Goal: Navigation & Orientation: Find specific page/section

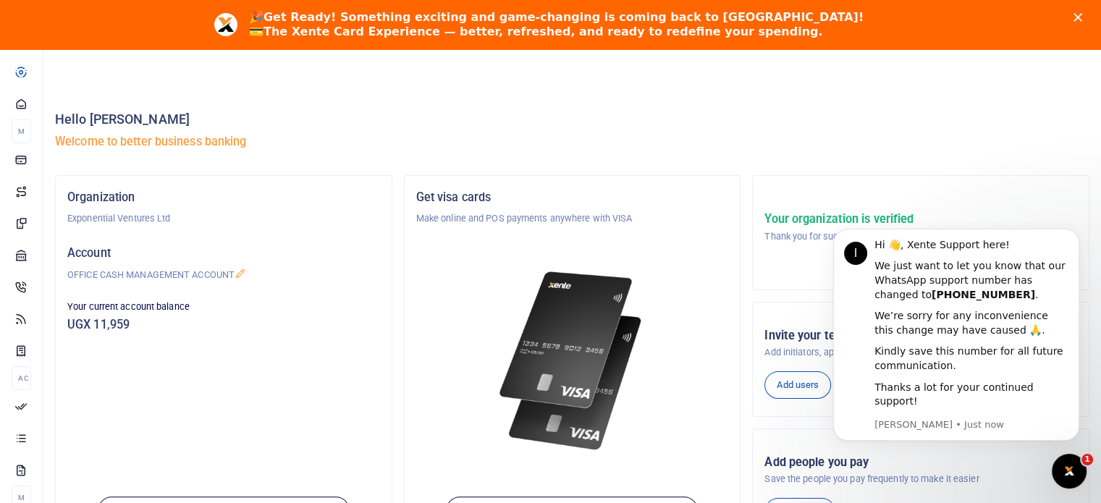
click at [1082, 17] on icon "Close" at bounding box center [1077, 17] width 9 height 9
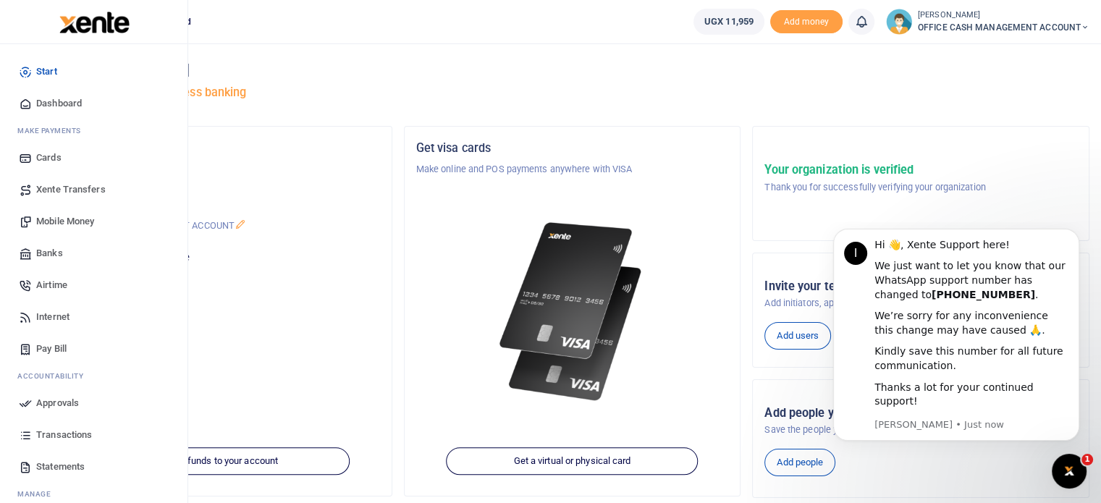
click at [43, 436] on span "Transactions" at bounding box center [64, 435] width 56 height 14
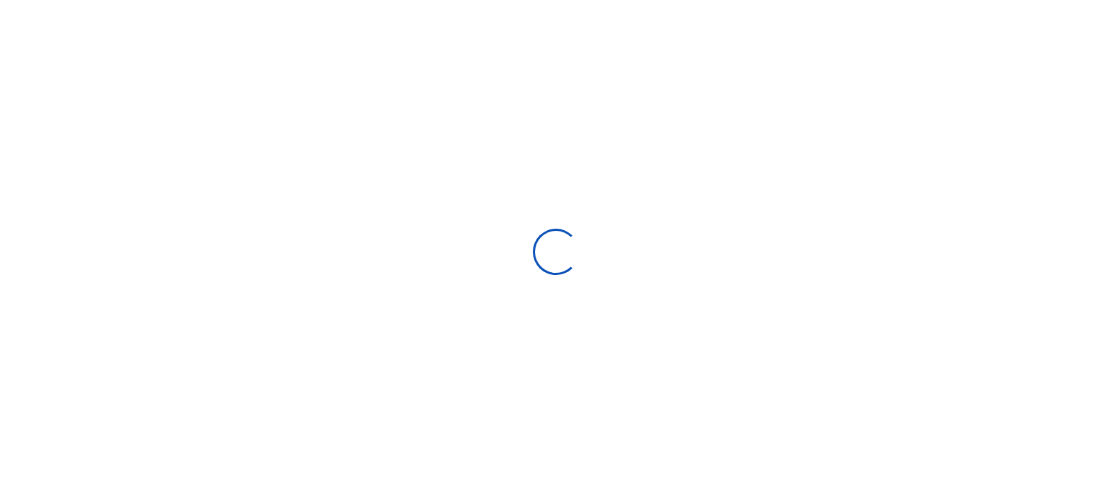
select select
type input "[DATE] - [DATE]"
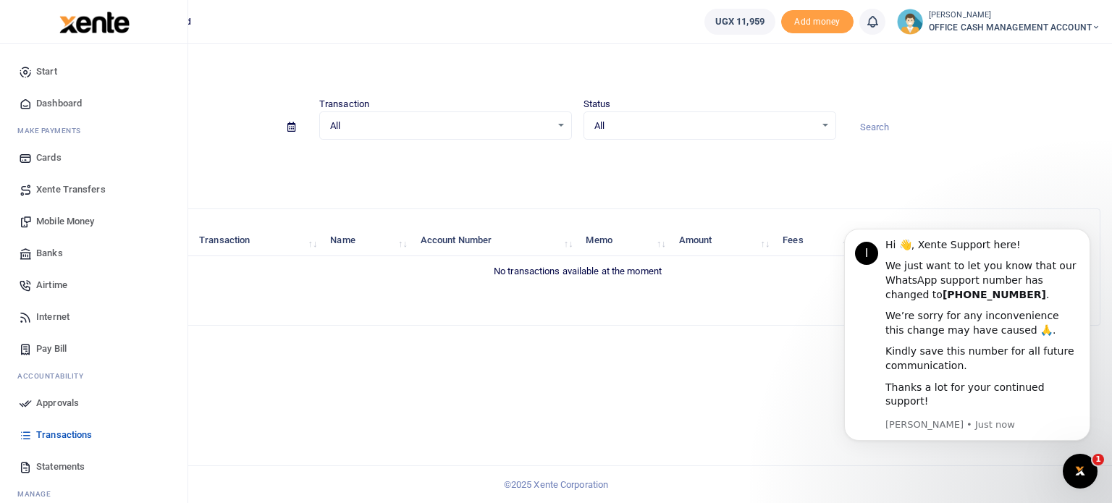
click at [56, 402] on span "Approvals" at bounding box center [57, 403] width 43 height 14
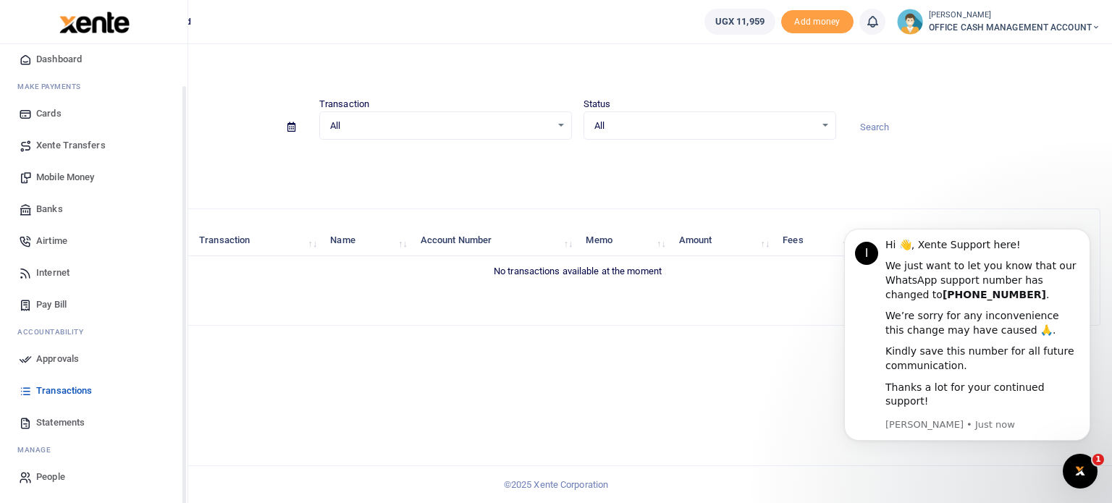
click at [59, 419] on span "Statements" at bounding box center [60, 422] width 48 height 14
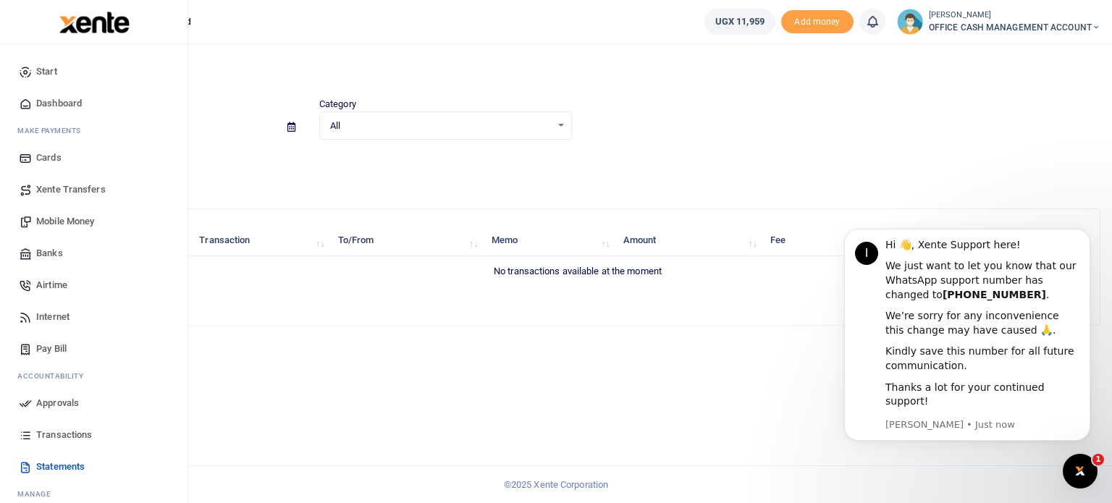
click at [46, 70] on span "Start" at bounding box center [46, 71] width 21 height 14
